Goal: Task Accomplishment & Management: Complete application form

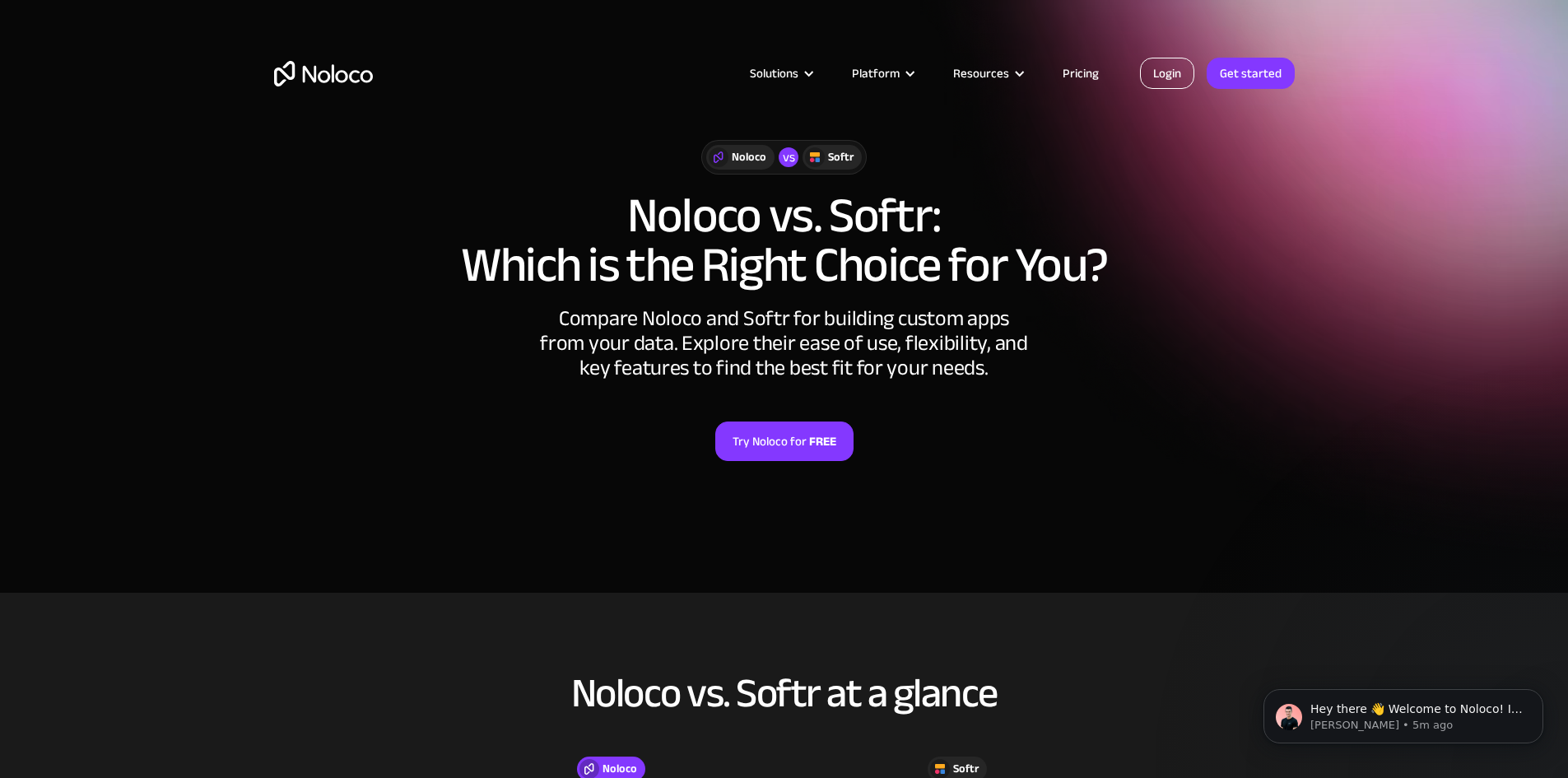
click at [1173, 71] on link "Login" at bounding box center [1167, 72] width 55 height 31
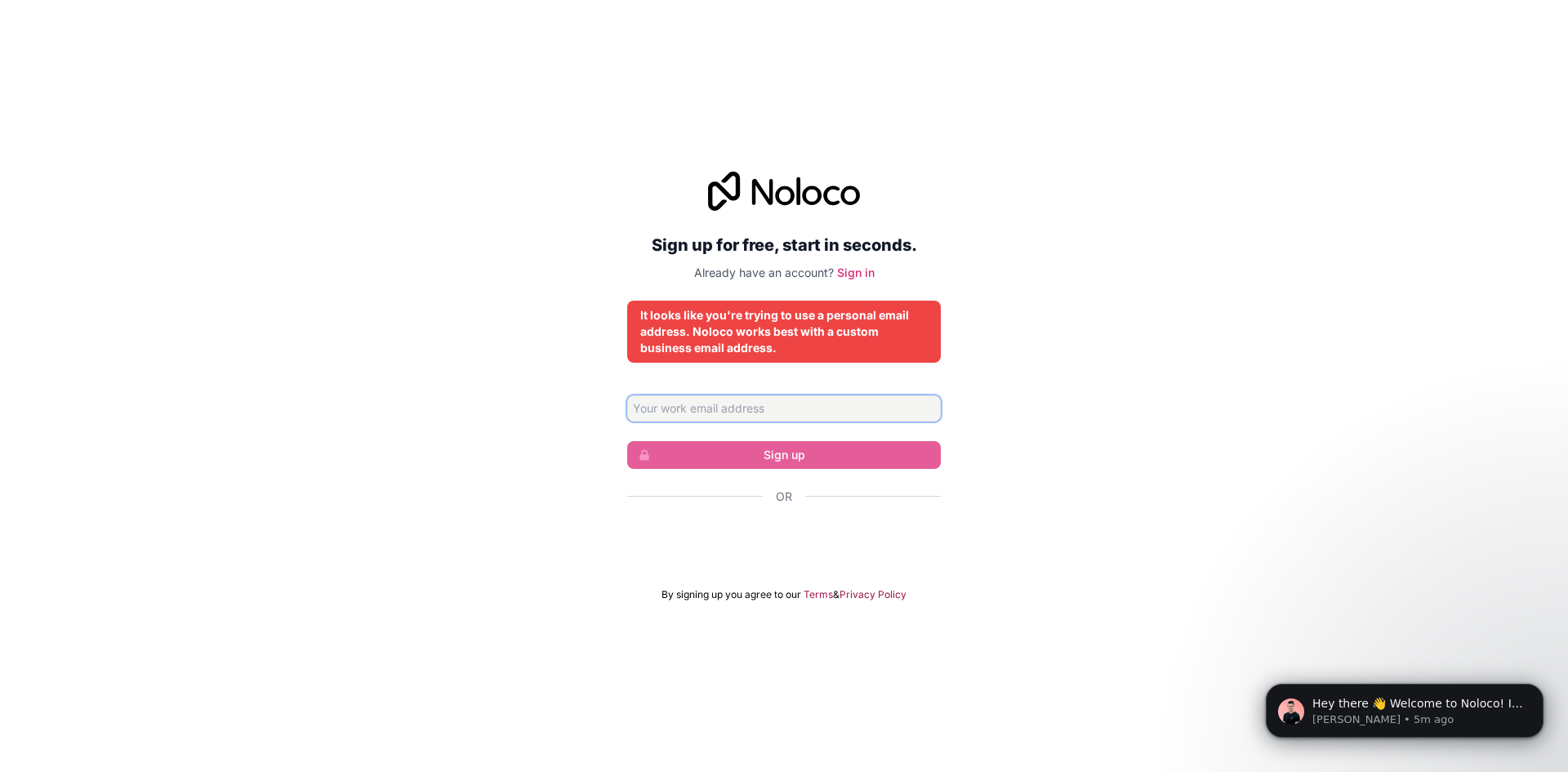
click at [731, 401] on input "Email address" at bounding box center [784, 408] width 314 height 26
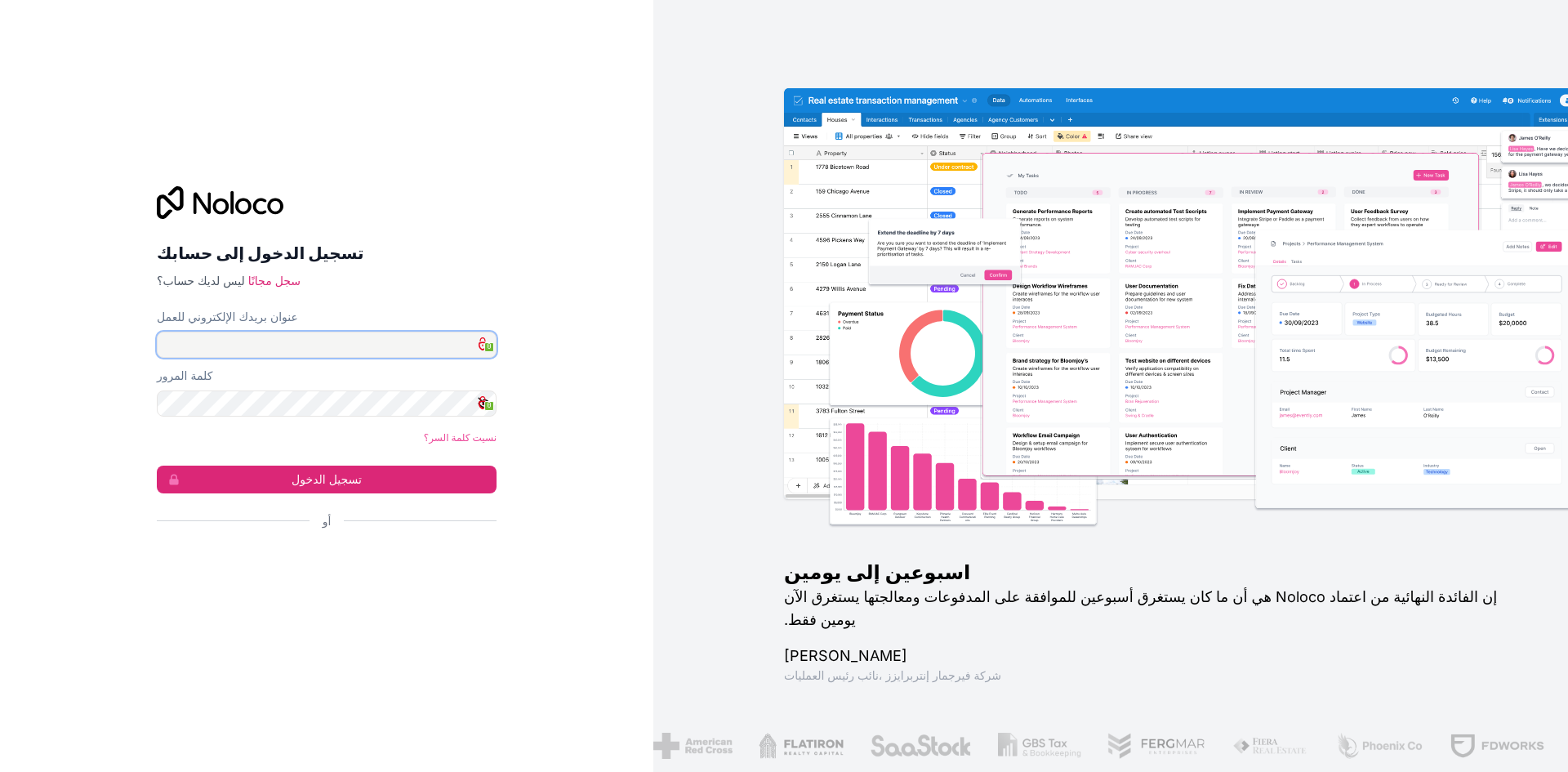
click at [301, 344] on input "عنوان بريدك الإلكتروني للعمل" at bounding box center [327, 344] width 340 height 26
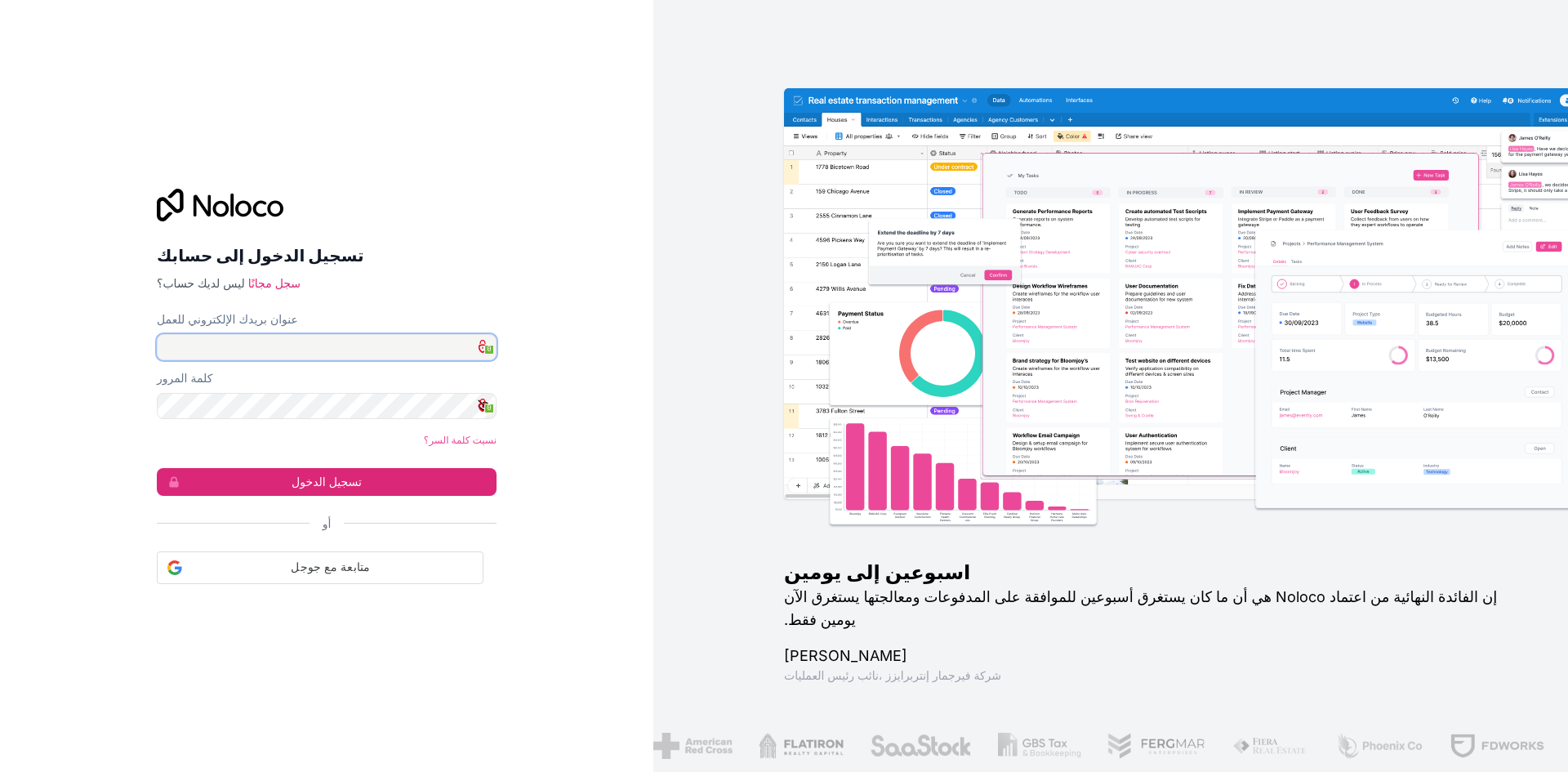
click at [372, 349] on input "عنوان بريدك الإلكتروني للعمل" at bounding box center [327, 347] width 340 height 26
click at [397, 349] on input "عنوان بريدك الإلكتروني للعمل" at bounding box center [327, 347] width 340 height 26
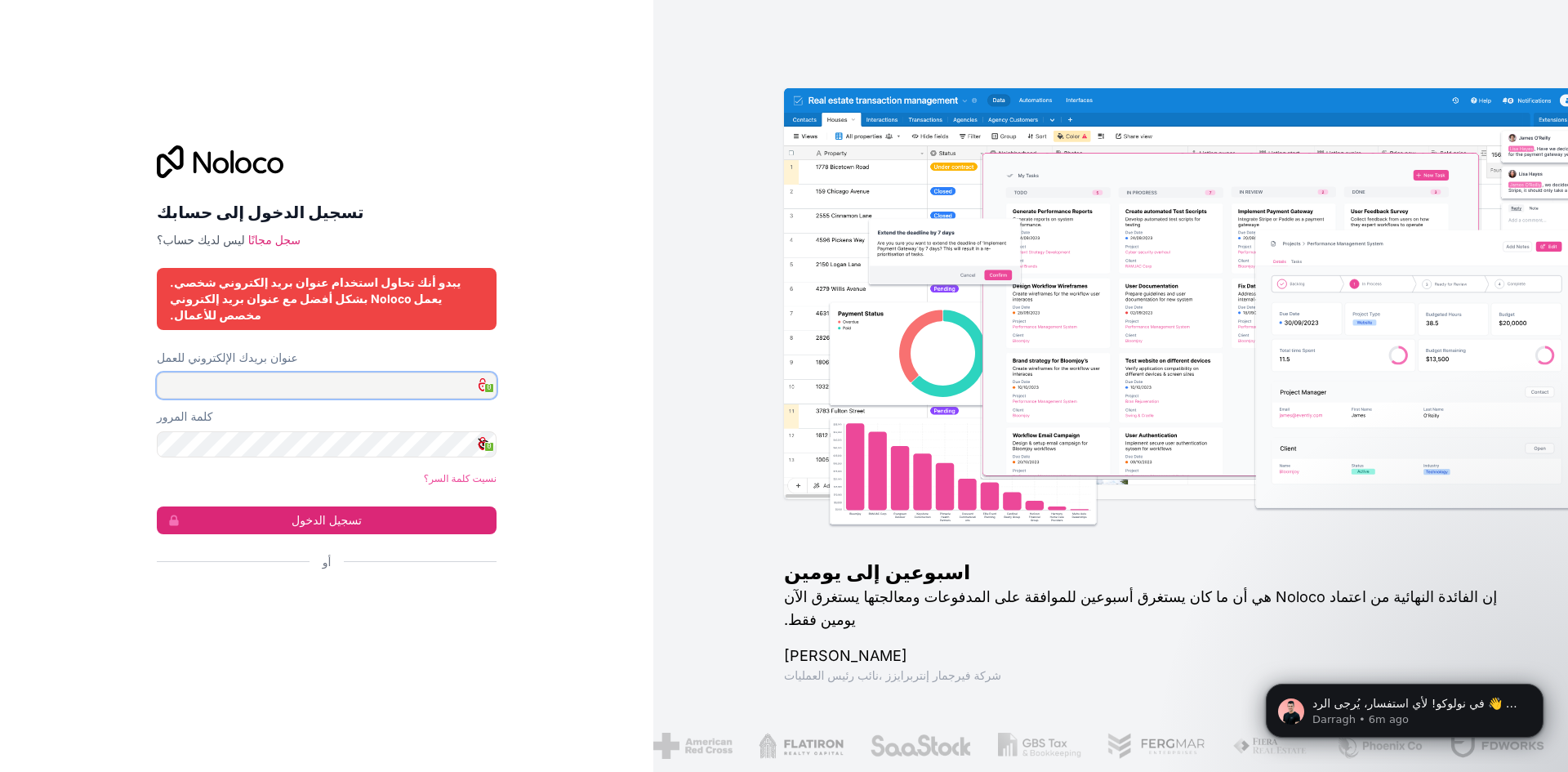
click at [329, 372] on input "عنوان بريدك الإلكتروني للعمل" at bounding box center [327, 386] width 340 height 26
click at [309, 378] on input "عنوان بريدك الإلكتروني للعمل" at bounding box center [327, 386] width 340 height 26
click at [271, 246] on font "سجل مجانًا" at bounding box center [274, 239] width 52 height 14
